Goal: Complete application form: Complete application form

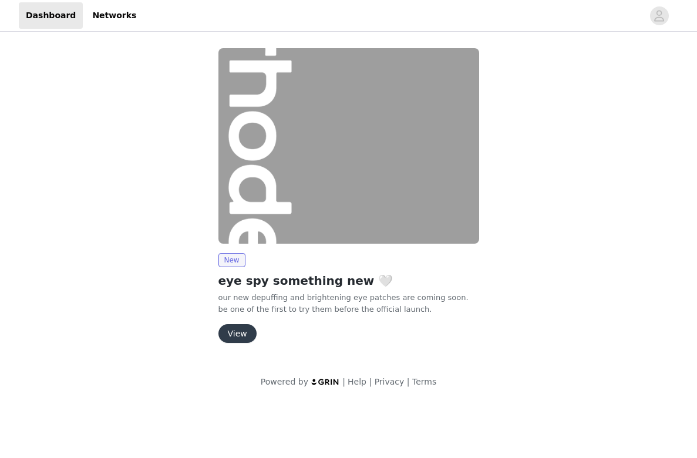
click at [237, 329] on button "View" at bounding box center [238, 333] width 38 height 19
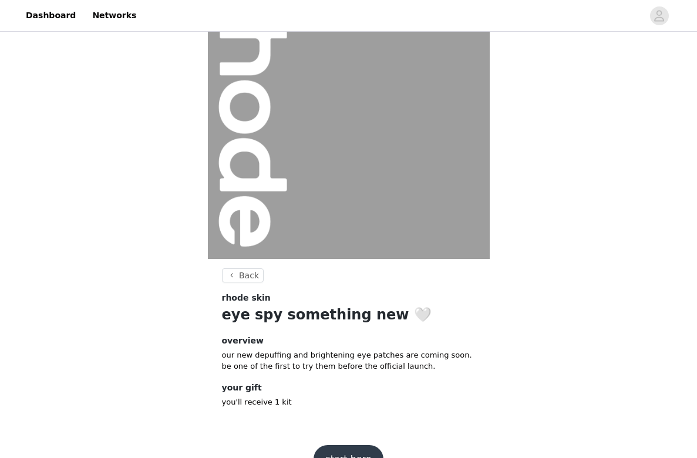
scroll to position [87, 0]
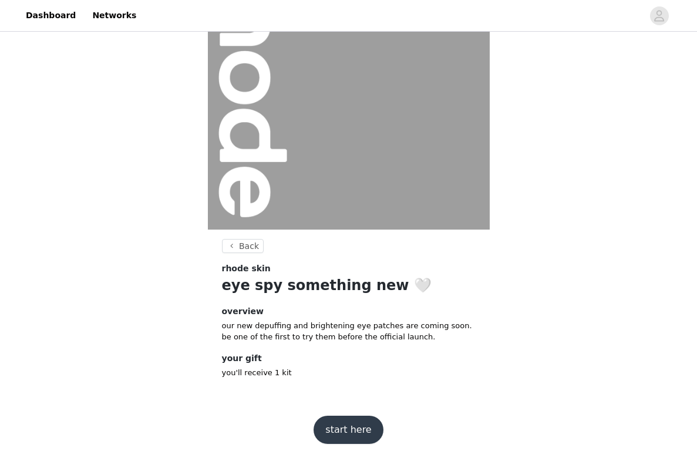
click at [337, 425] on button "start here" at bounding box center [348, 430] width 69 height 28
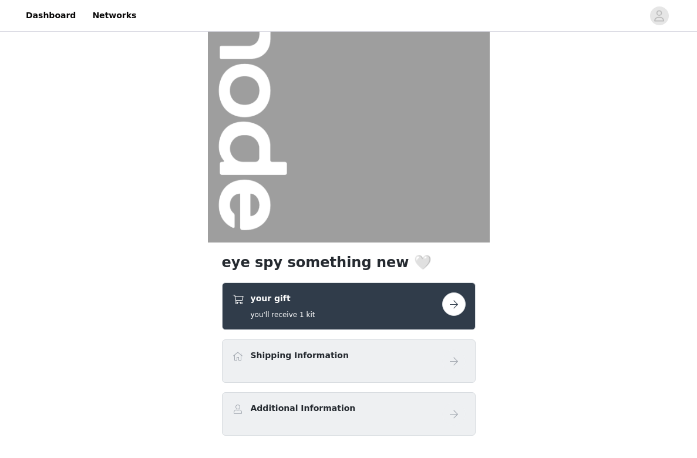
scroll to position [151, 0]
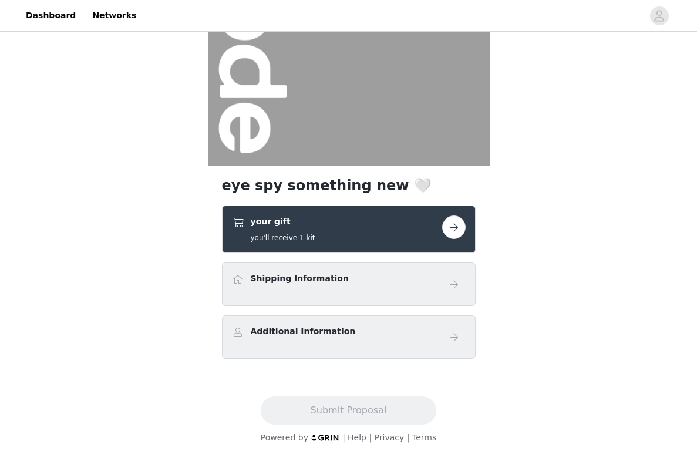
click at [452, 228] on button "button" at bounding box center [453, 227] width 23 height 23
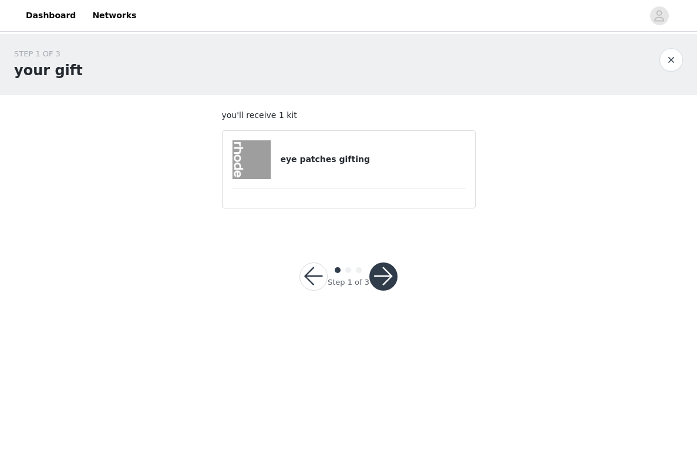
click at [345, 154] on h4 "eye patches gifting" at bounding box center [372, 159] width 185 height 12
click at [384, 274] on button "button" at bounding box center [384, 277] width 28 height 28
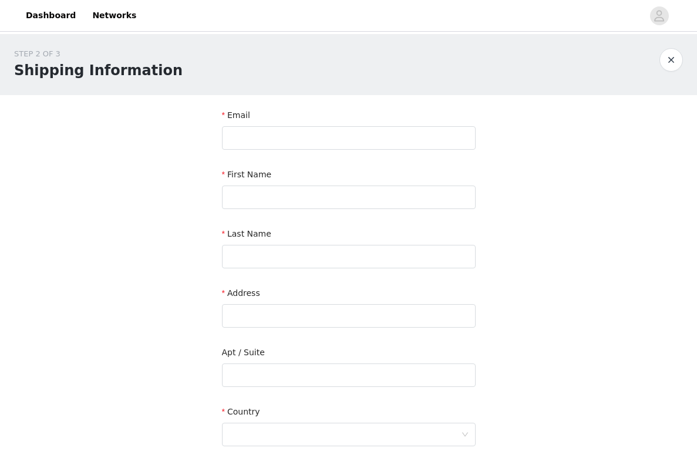
click at [276, 150] on div "Email" at bounding box center [349, 131] width 254 height 45
click at [270, 136] on input "text" at bounding box center [349, 137] width 254 height 23
click at [251, 141] on input "[PERSON_NAME]" at bounding box center [349, 137] width 254 height 23
paste input "@[DOMAIN_NAME]"
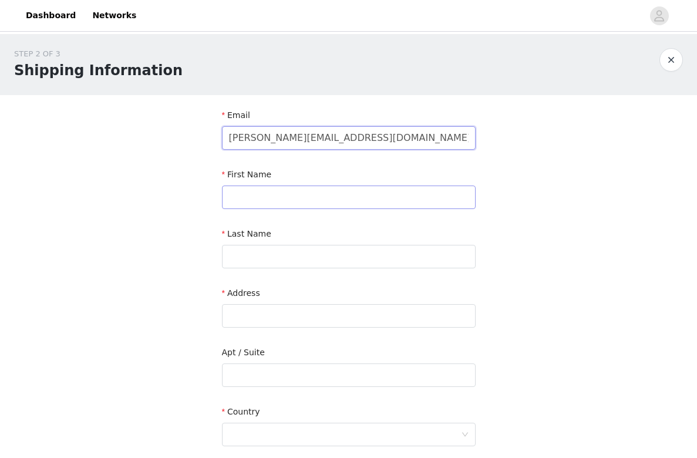
type input "[PERSON_NAME][EMAIL_ADDRESS][DOMAIN_NAME]"
click at [256, 190] on input "text" at bounding box center [349, 197] width 254 height 23
type input "[PERSON_NAME]"
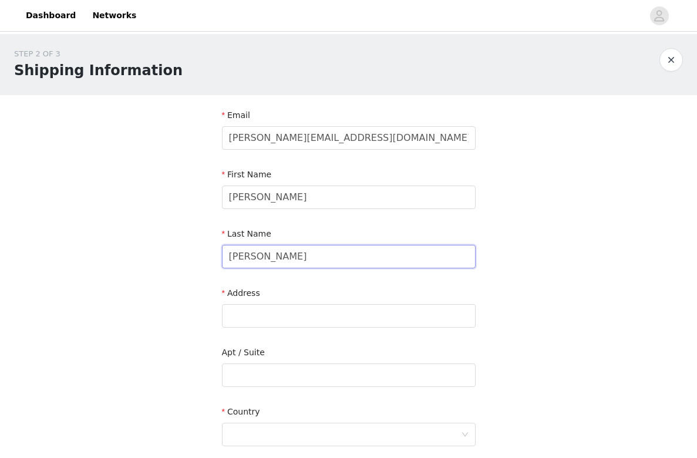
type input "[PERSON_NAME]"
click at [247, 317] on input "text" at bounding box center [349, 315] width 254 height 23
paste input "[STREET_ADDRESS][PERSON_NAME]"
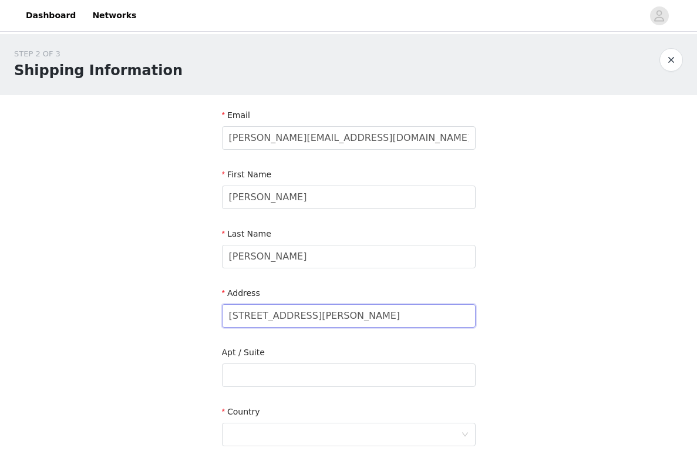
scroll to position [236, 0]
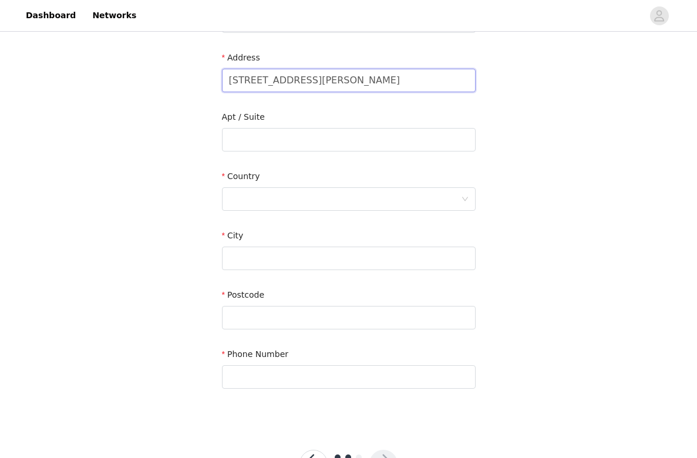
type input "[STREET_ADDRESS][PERSON_NAME]"
click at [241, 251] on input "text" at bounding box center [349, 258] width 254 height 23
paste input "Dexter"
type input "Dexter"
click at [243, 194] on div at bounding box center [345, 199] width 232 height 22
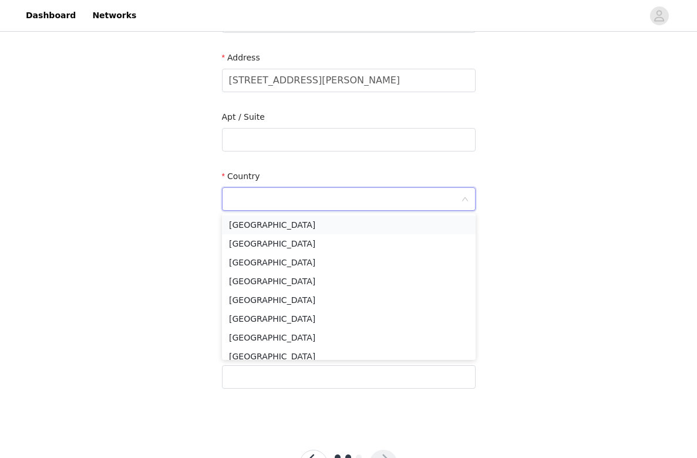
click at [268, 220] on li "[GEOGRAPHIC_DATA]" at bounding box center [349, 225] width 254 height 19
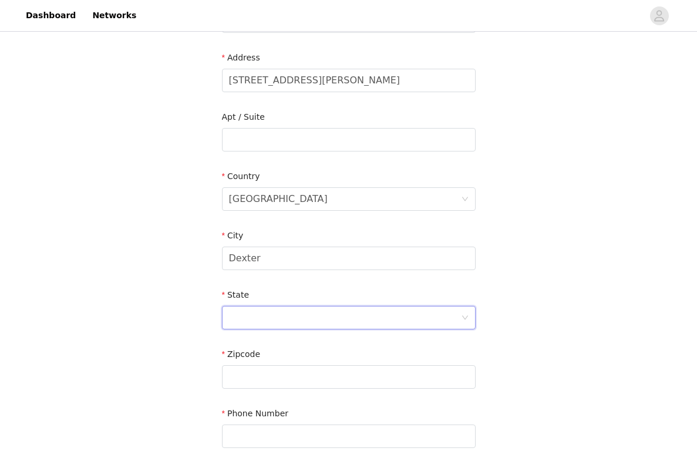
click at [237, 326] on div at bounding box center [345, 318] width 232 height 22
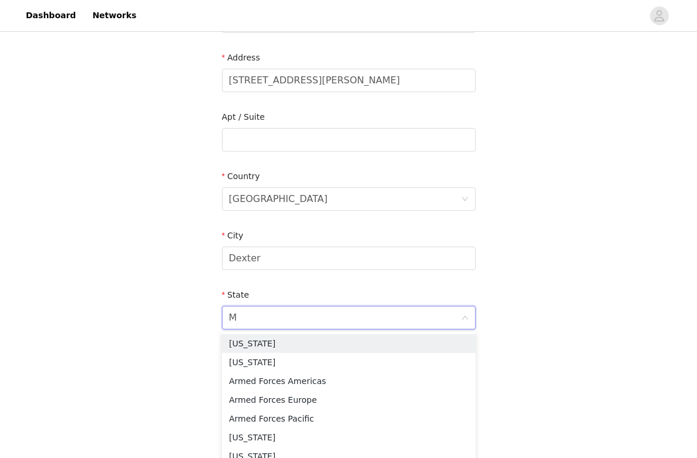
type input "Mi"
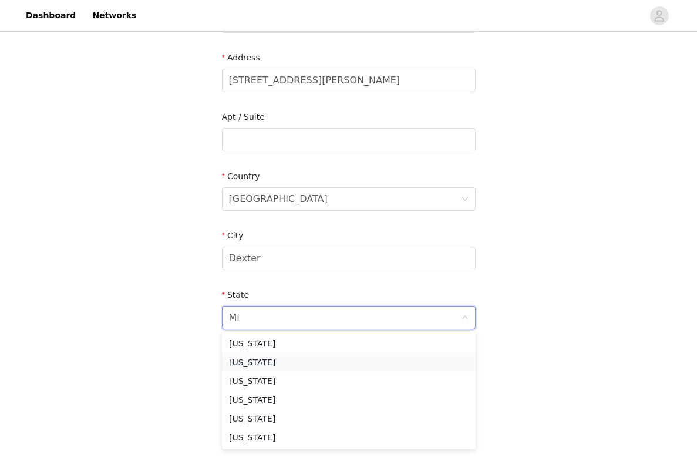
click at [256, 361] on li "[US_STATE]" at bounding box center [349, 362] width 254 height 19
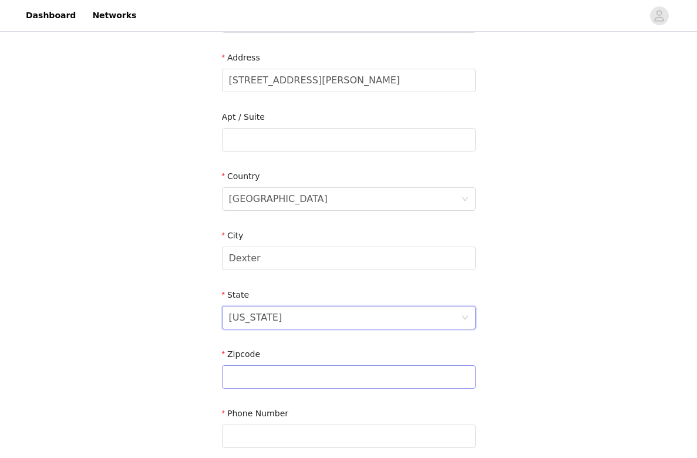
scroll to position [285, 0]
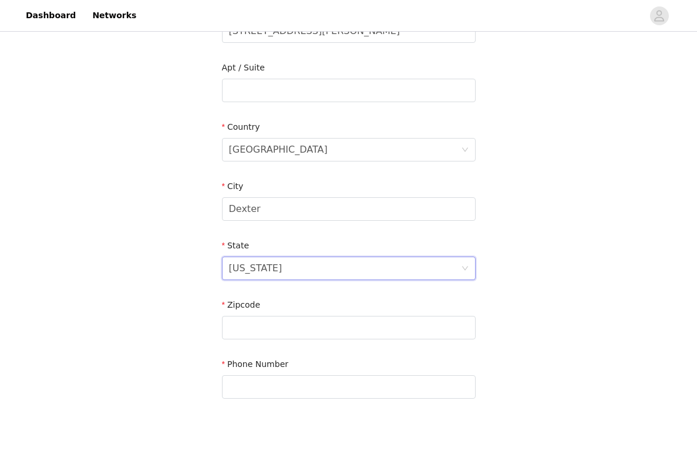
click at [257, 305] on label "Zipcode" at bounding box center [241, 304] width 39 height 9
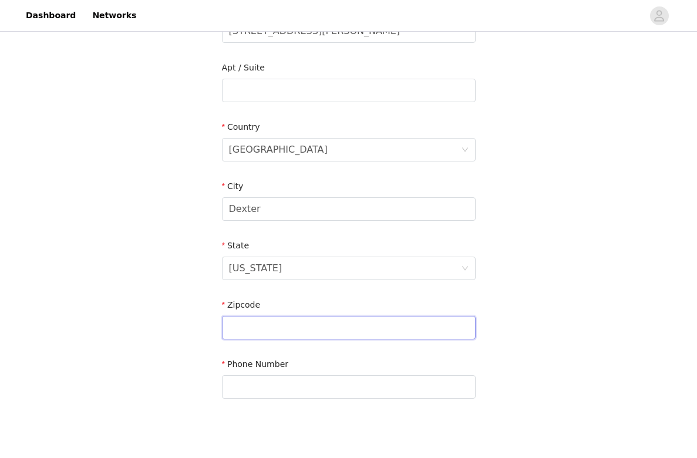
click at [252, 323] on input "text" at bounding box center [349, 327] width 254 height 23
paste input "48130"
type input "48130"
click at [248, 400] on div "Phone Number" at bounding box center [349, 380] width 254 height 45
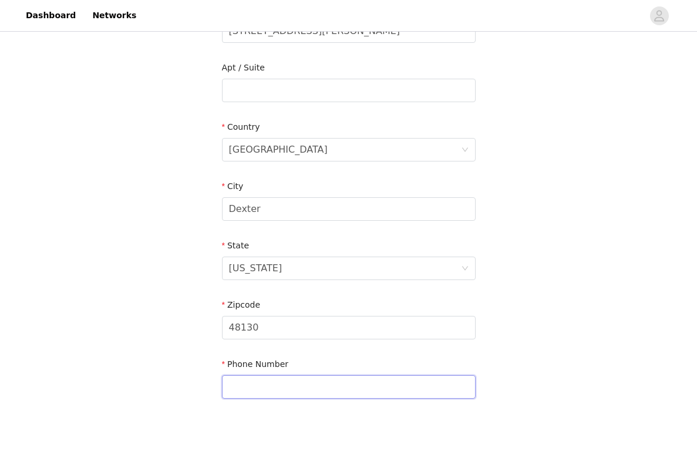
click at [244, 389] on input "text" at bounding box center [349, 386] width 254 height 23
paste input "[PHONE_NUMBER]‬"
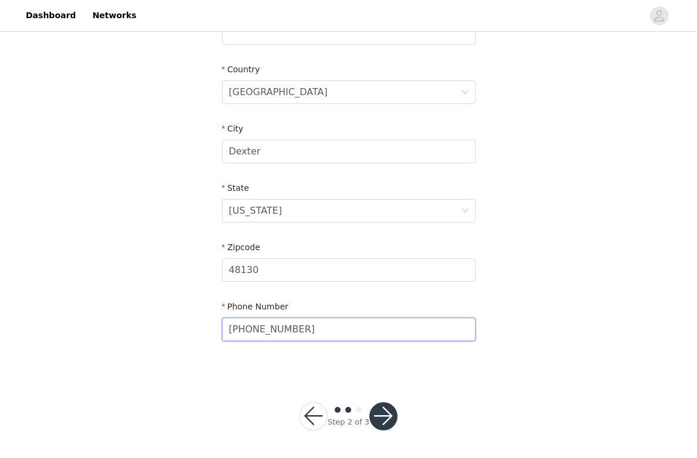
type input "[PHONE_NUMBER]‬"
click at [380, 413] on button "button" at bounding box center [384, 416] width 28 height 28
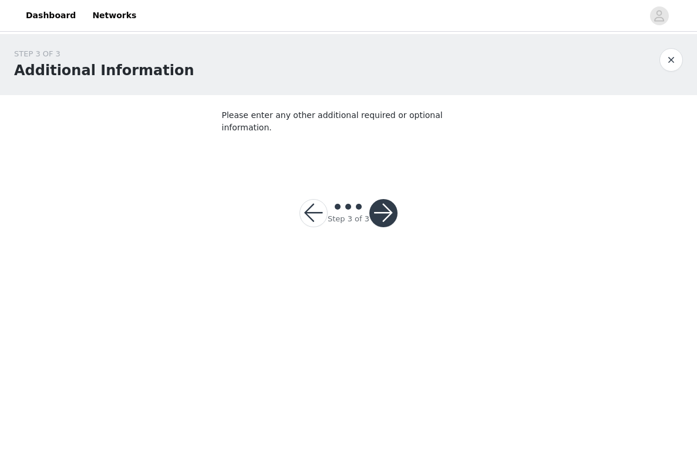
click at [379, 201] on button "button" at bounding box center [384, 213] width 28 height 28
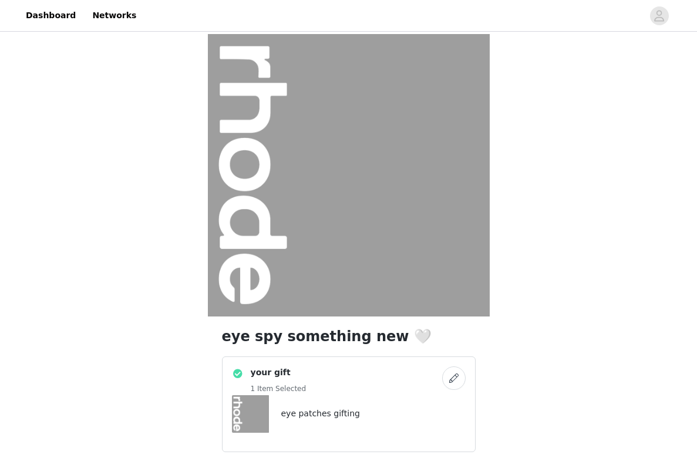
scroll to position [244, 0]
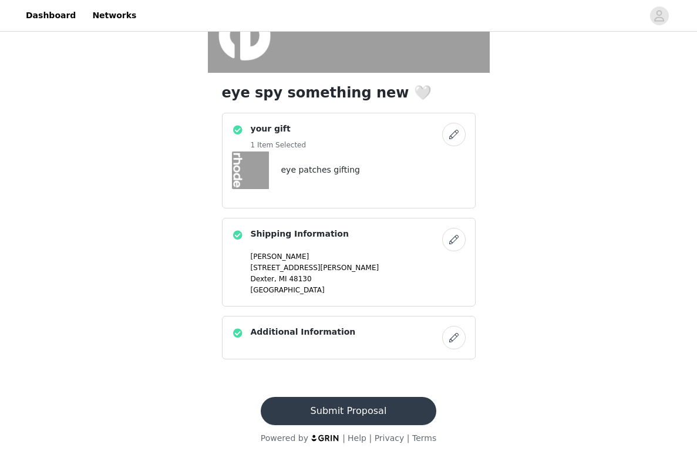
click at [375, 411] on button "Submit Proposal" at bounding box center [349, 411] width 176 height 28
